Goal: Information Seeking & Learning: Learn about a topic

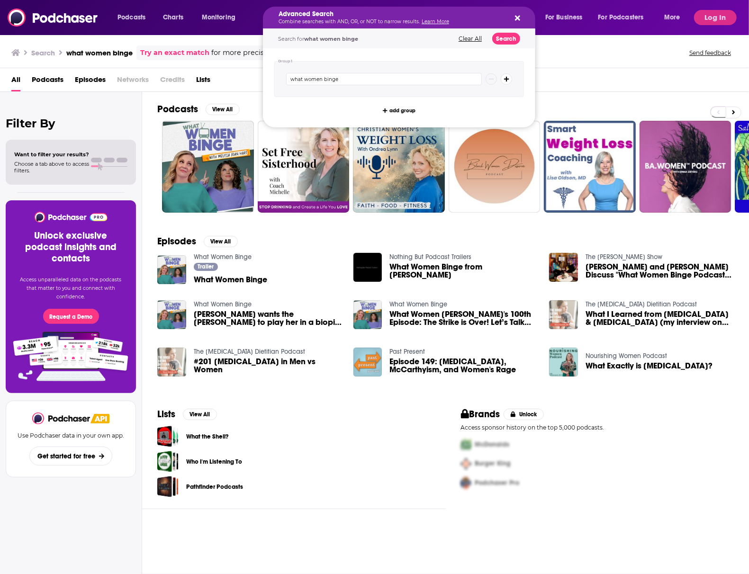
click at [515, 14] on icon "Search podcasts, credits, & more..." at bounding box center [517, 18] width 5 height 8
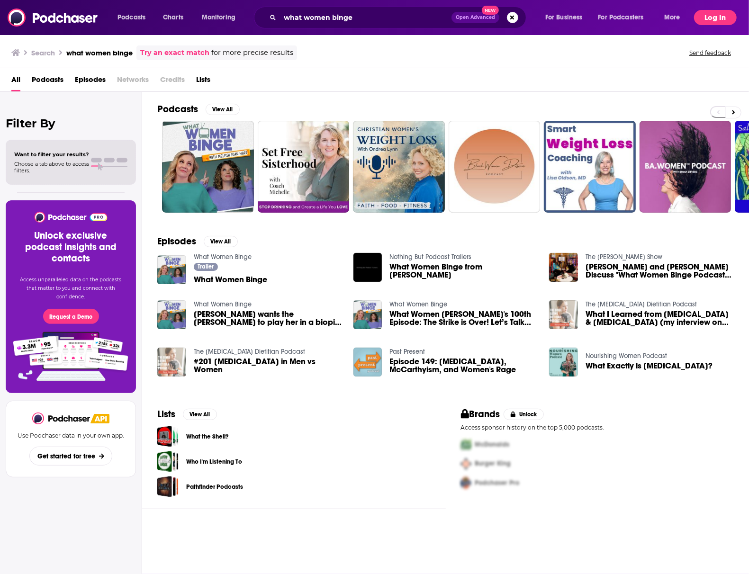
click at [713, 21] on button "Log In" at bounding box center [715, 17] width 43 height 15
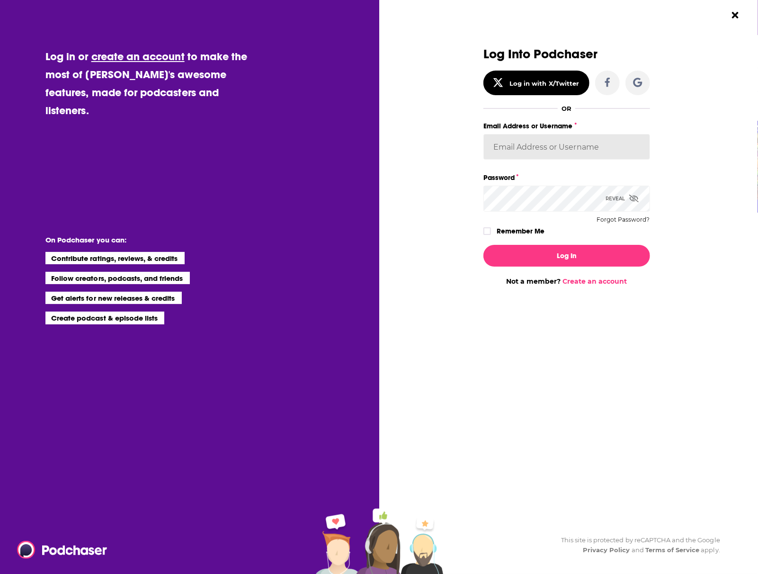
click at [548, 148] on input "Email Address or Username" at bounding box center [567, 147] width 167 height 26
type input "kwerderman"
click at [107, 120] on div "Log in or create an account to make the most of [PERSON_NAME]'s awesome feature…" at bounding box center [153, 287] width 231 height 574
drag, startPoint x: 191, startPoint y: 149, endPoint x: 197, endPoint y: 149, distance: 5.7
click at [191, 149] on div "Log in or create an account to make the most of [PERSON_NAME]'s awesome feature…" at bounding box center [153, 287] width 231 height 574
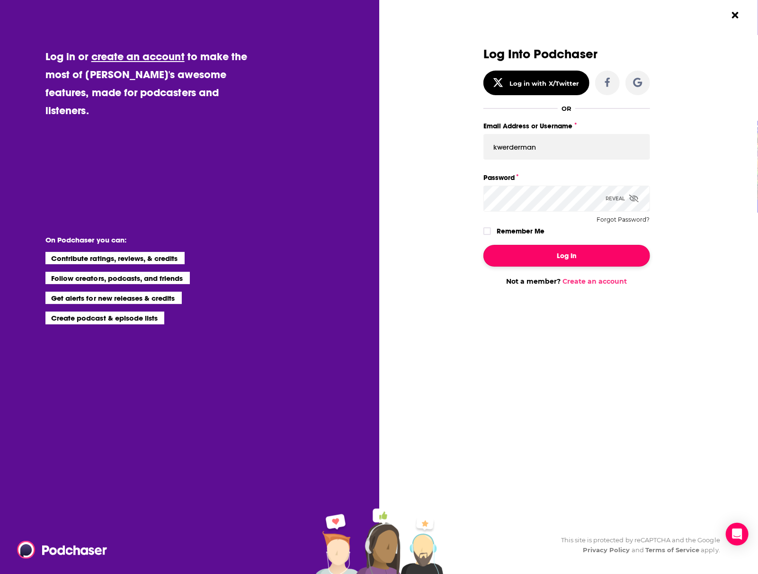
click at [523, 260] on button "Log In" at bounding box center [567, 256] width 167 height 22
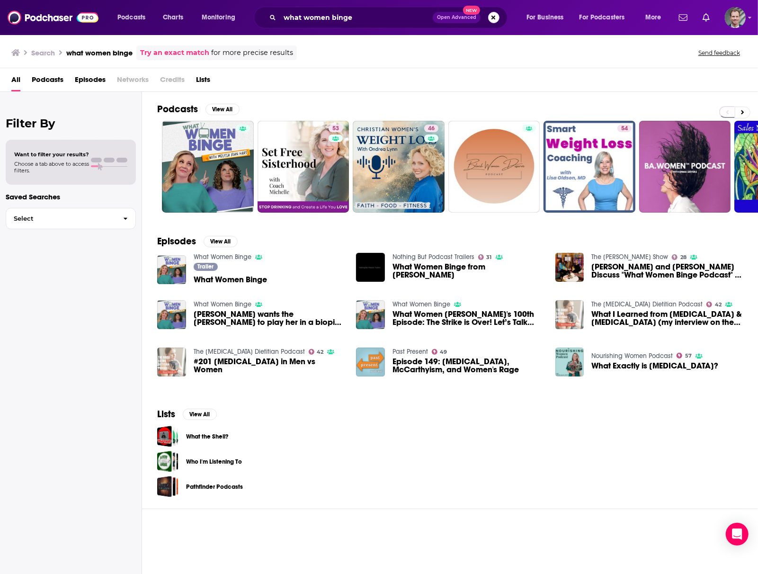
click at [492, 18] on button "Search podcasts, credits, & more..." at bounding box center [493, 17] width 11 height 11
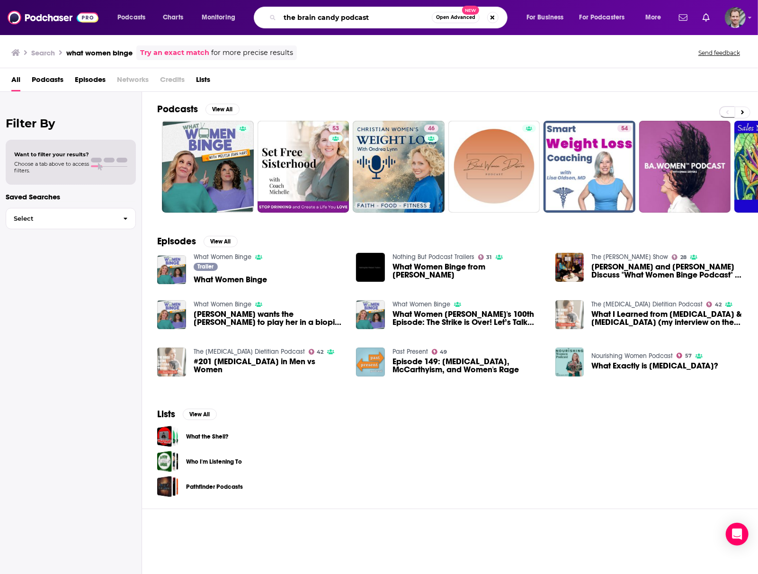
type input "the brain candy podcast"
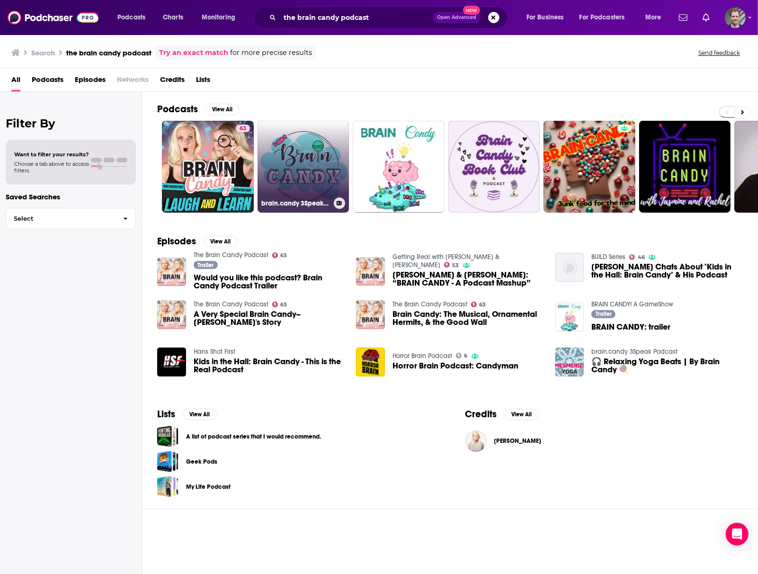
click at [270, 201] on h3 "brain.candy 3Speak Podcast" at bounding box center [295, 203] width 69 height 8
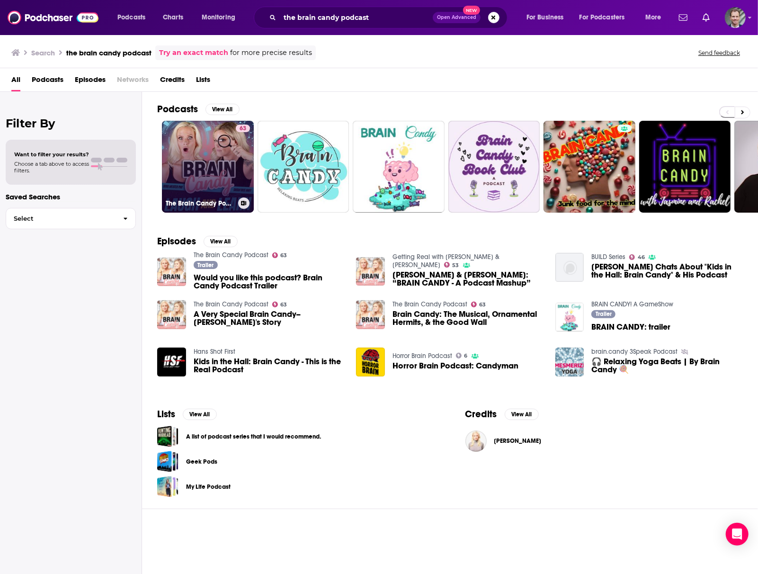
click at [183, 145] on link "63 The Brain Candy Podcast" at bounding box center [208, 167] width 92 height 92
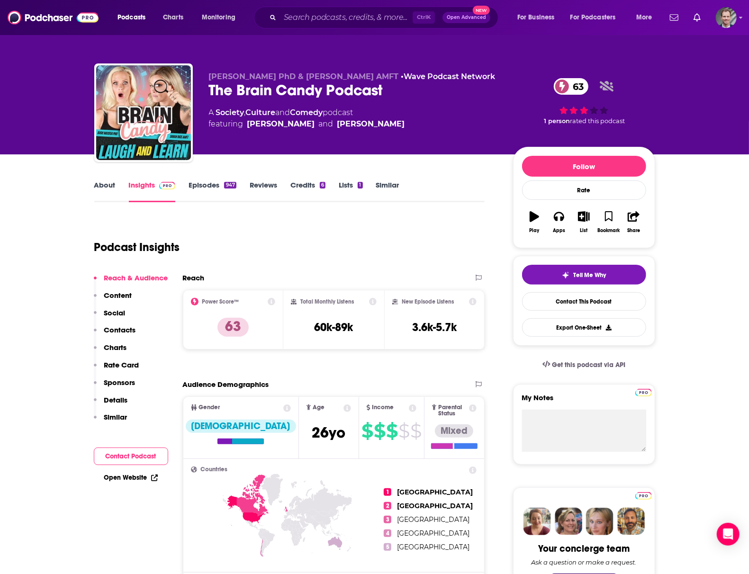
click at [107, 185] on link "About" at bounding box center [104, 191] width 21 height 22
